Goal: Task Accomplishment & Management: Complete application form

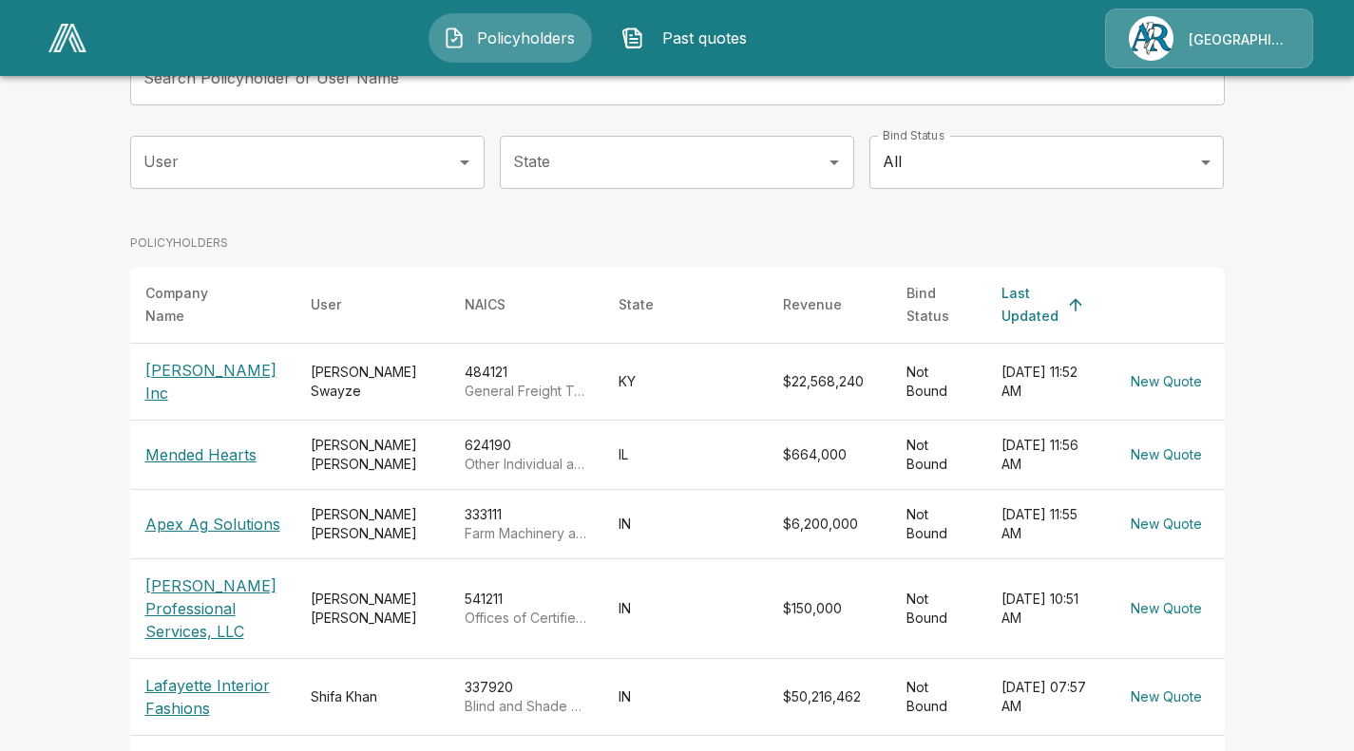
scroll to position [150, 0]
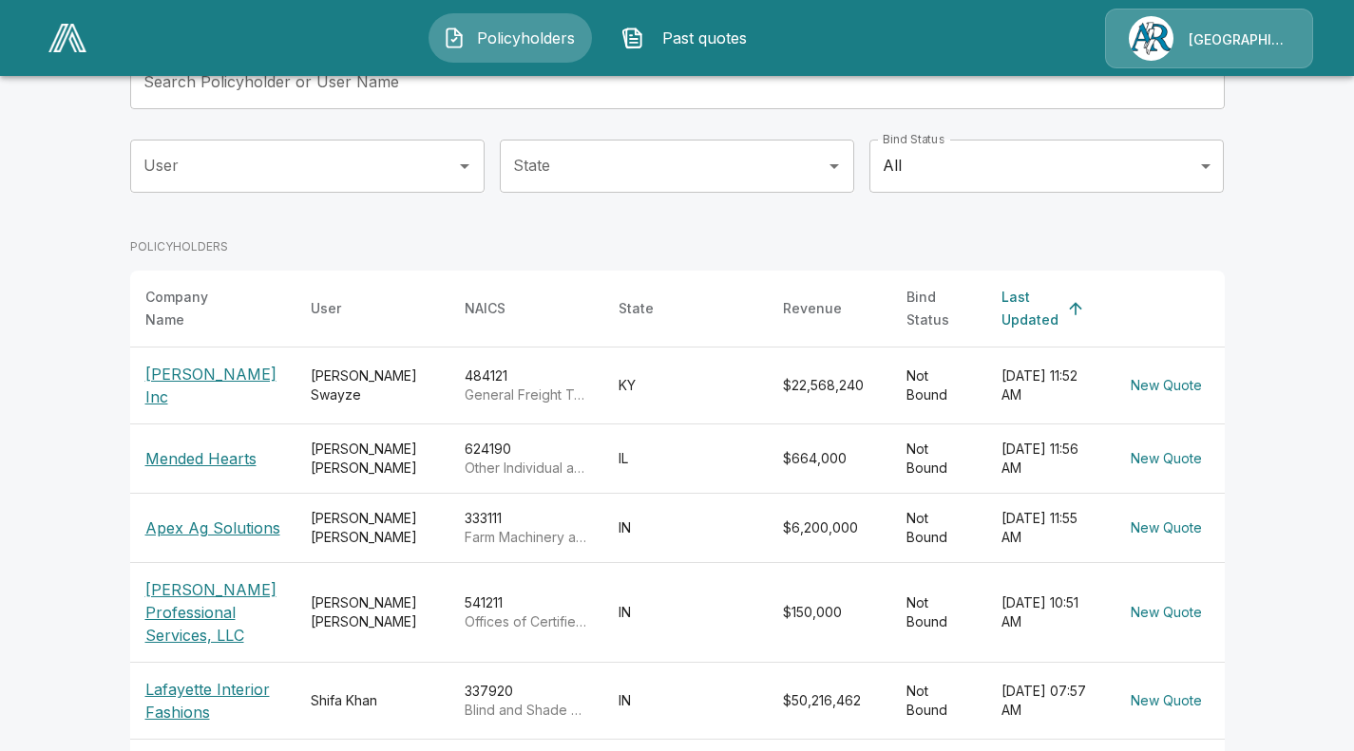
click at [85, 152] on main "Policyholders Share application form Add Policyholder Search Policyholder or Us…" at bounding box center [677, 544] width 1354 height 1388
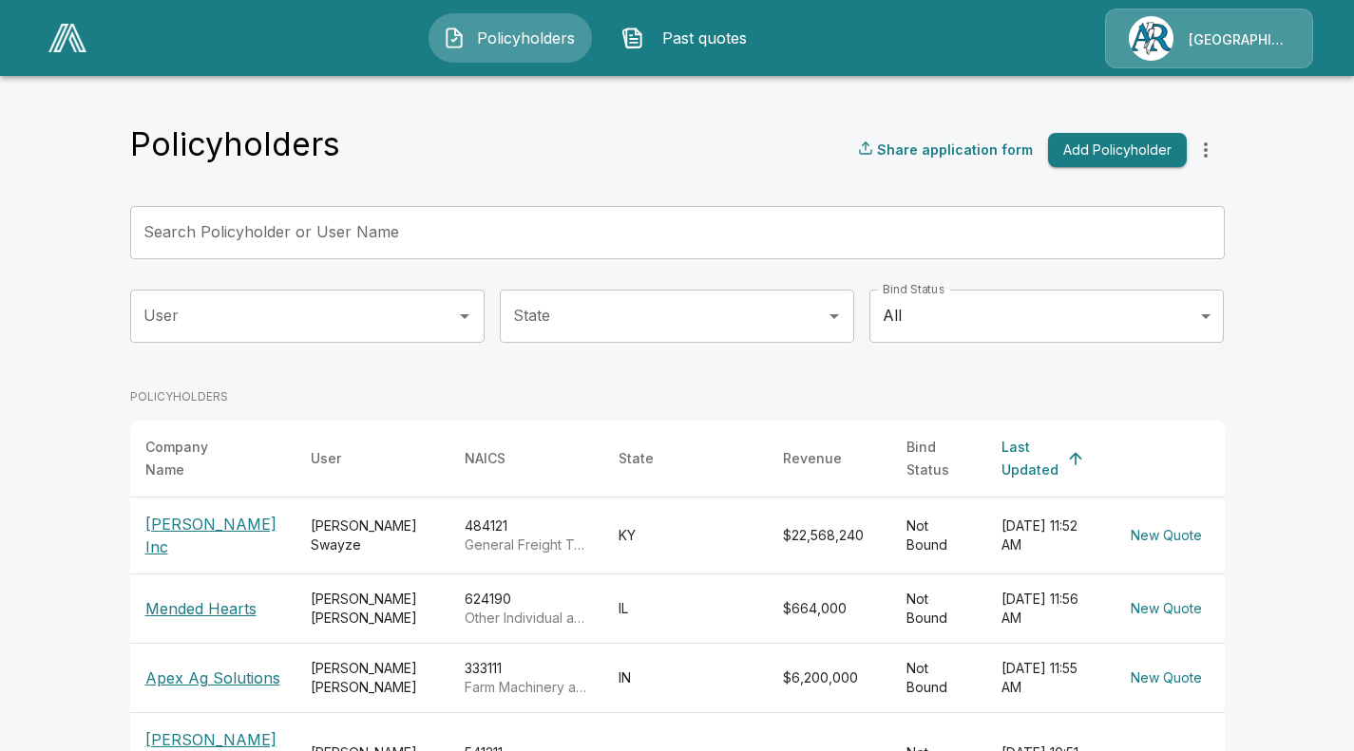
click at [1244, 31] on div "[GEOGRAPHIC_DATA]/[PERSON_NAME]" at bounding box center [1209, 39] width 208 height 60
click at [58, 54] on link at bounding box center [67, 38] width 53 height 44
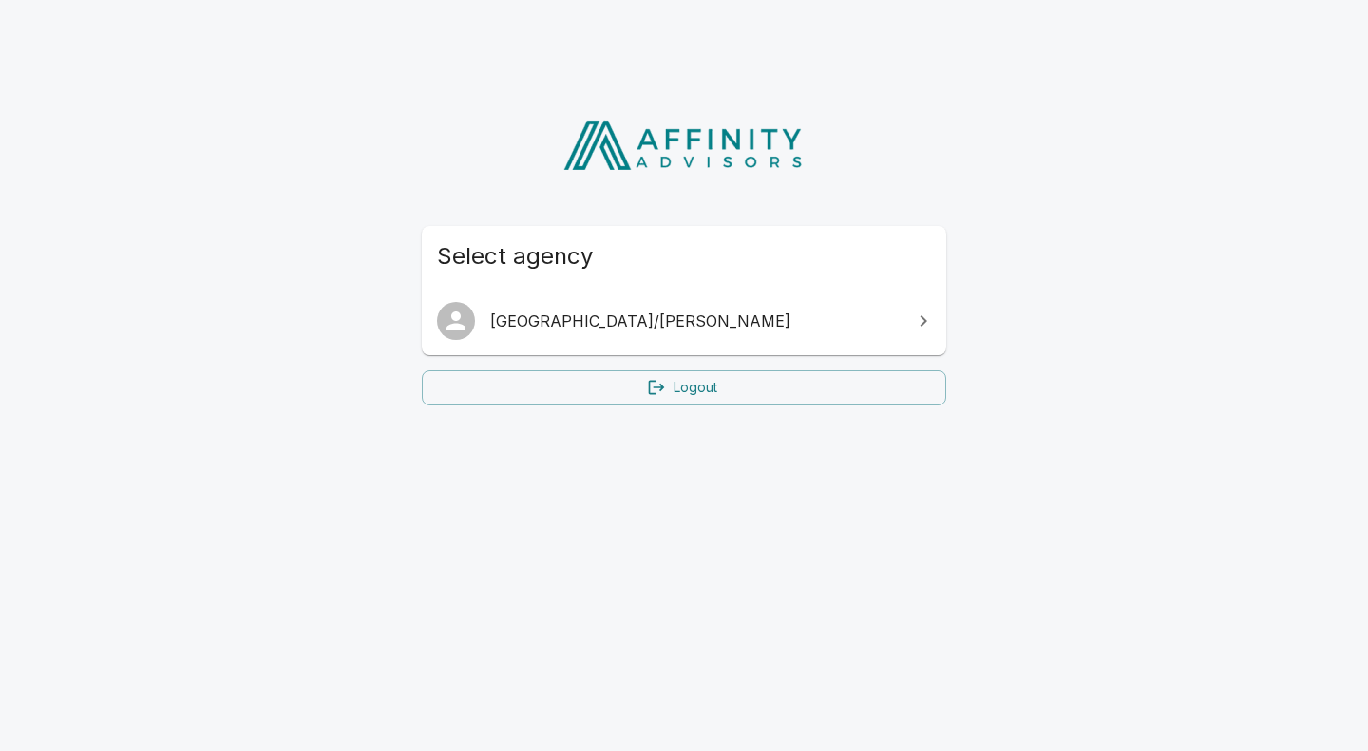
click at [564, 295] on link "[GEOGRAPHIC_DATA]/[PERSON_NAME]" at bounding box center [684, 320] width 524 height 53
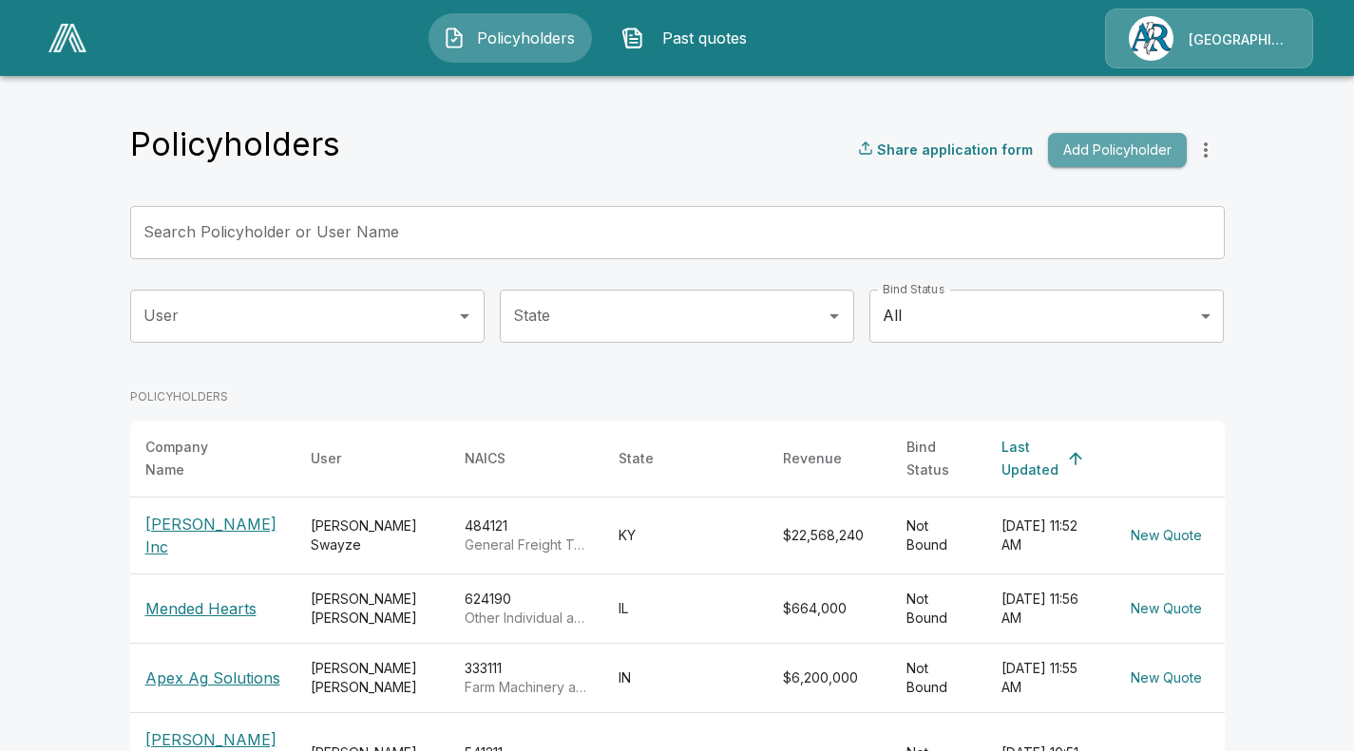
click at [1127, 155] on button "Add Policyholder" at bounding box center [1117, 150] width 139 height 35
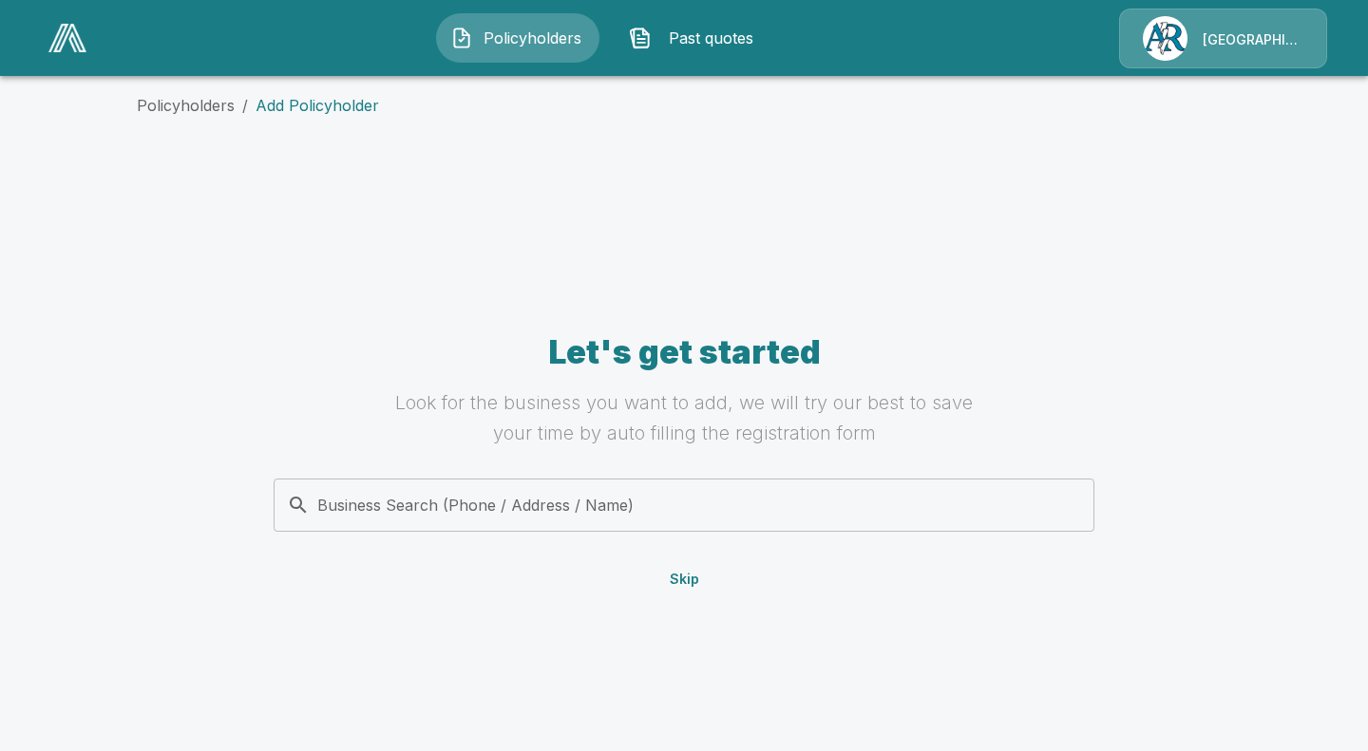
click at [630, 495] on input "Business Search (Phone / Address / Name)" at bounding box center [680, 505] width 797 height 36
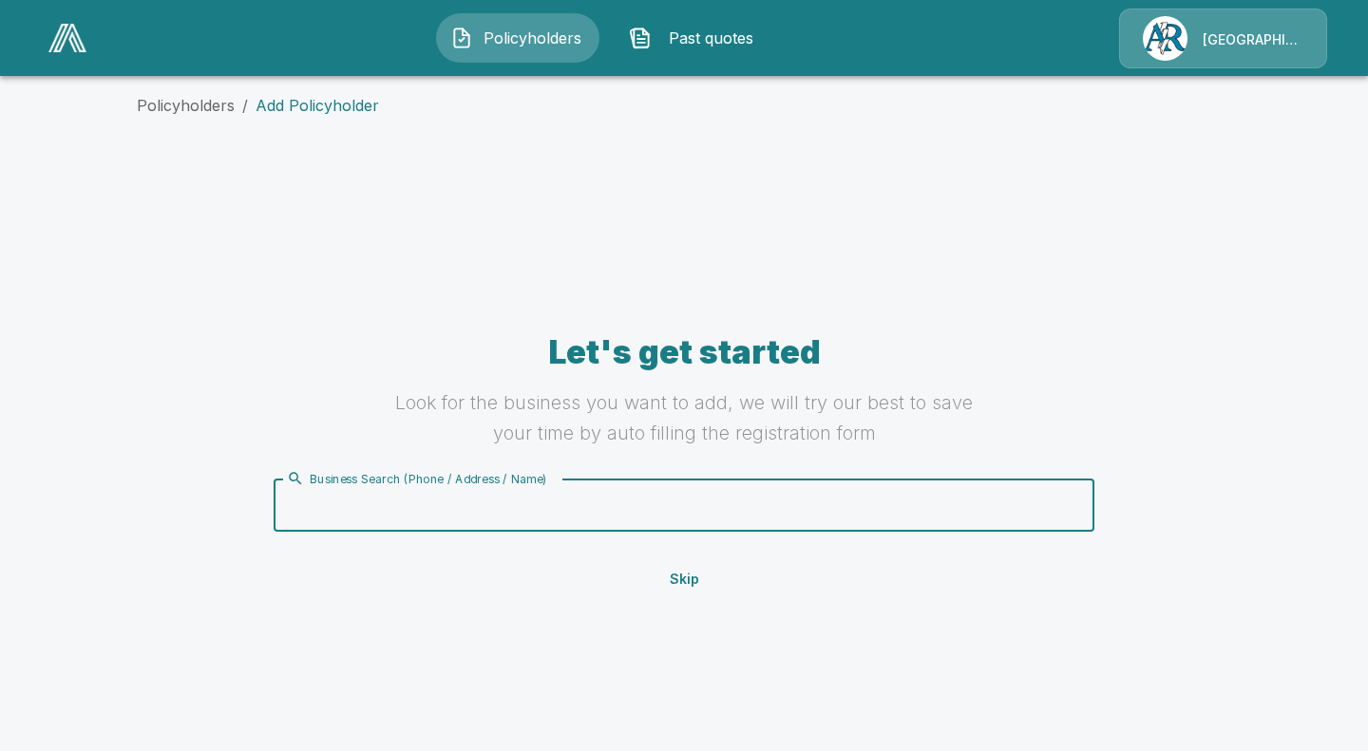
click at [630, 495] on input "Business Search (Phone / Address / Name)" at bounding box center [680, 505] width 797 height 36
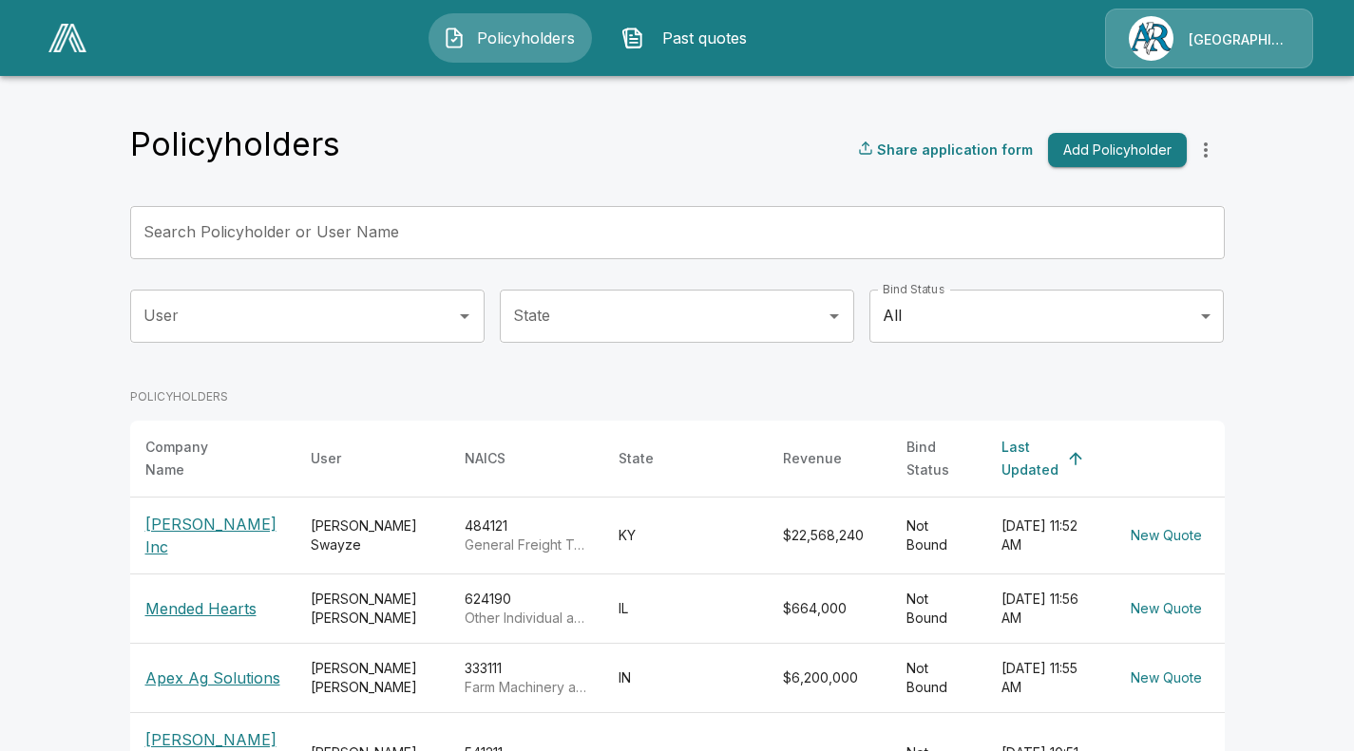
click at [309, 63] on div "Policyholders Past quotes Arlington/[PERSON_NAME]" at bounding box center [677, 38] width 1318 height 61
